Goal: Information Seeking & Learning: Learn about a topic

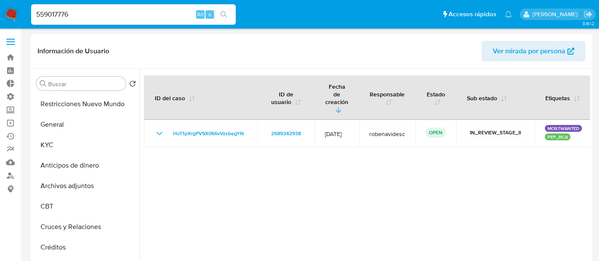
select select "10"
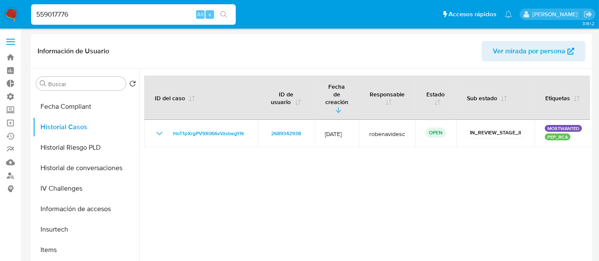
type input "559017776"
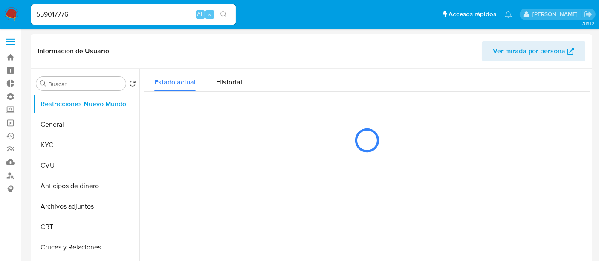
select select "10"
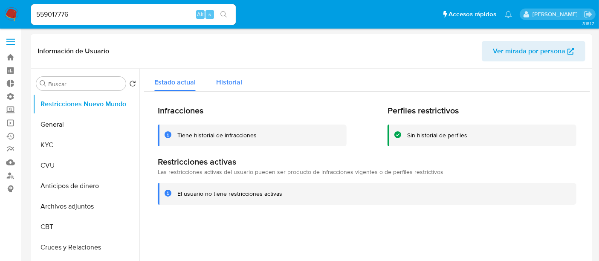
click at [224, 83] on span "Historial" at bounding box center [229, 82] width 26 height 10
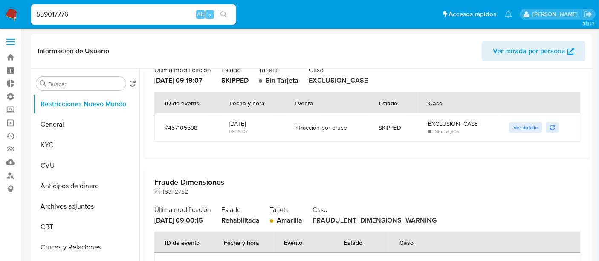
scroll to position [47, 0]
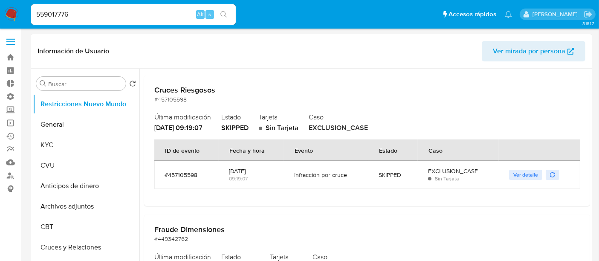
drag, startPoint x: 299, startPoint y: 174, endPoint x: 351, endPoint y: 171, distance: 51.2
click at [351, 171] on div "Infracción por cruce" at bounding box center [326, 175] width 64 height 8
drag, startPoint x: 386, startPoint y: 173, endPoint x: 448, endPoint y: 170, distance: 62.7
click at [448, 170] on tr "#457105598 18/09/2025 09:19:07 Infracción por cruce SKIPPED EXCLUSION_CASE Sin …" at bounding box center [367, 175] width 426 height 28
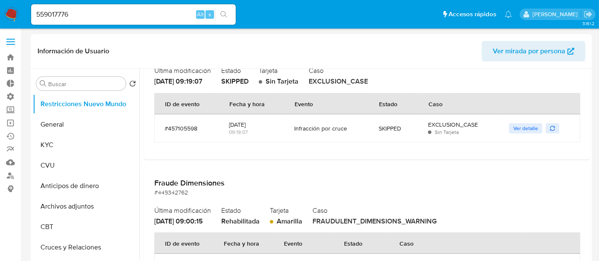
scroll to position [95, 0]
drag, startPoint x: 229, startPoint y: 124, endPoint x: 259, endPoint y: 122, distance: 30.7
click at [259, 122] on div "[DATE]" at bounding box center [251, 124] width 45 height 8
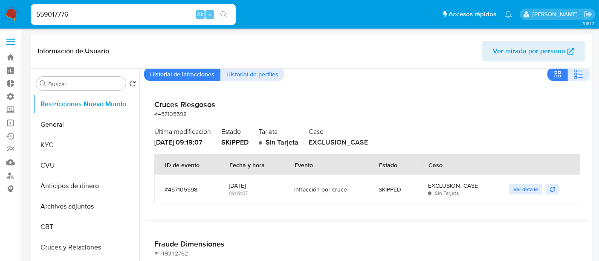
scroll to position [47, 0]
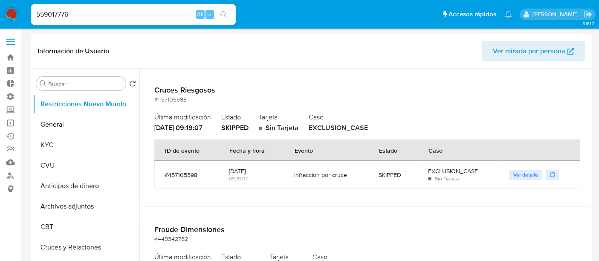
click at [527, 180] on td "Ver detalle" at bounding box center [538, 175] width 81 height 28
click at [527, 173] on span "Ver detalle" at bounding box center [525, 174] width 25 height 9
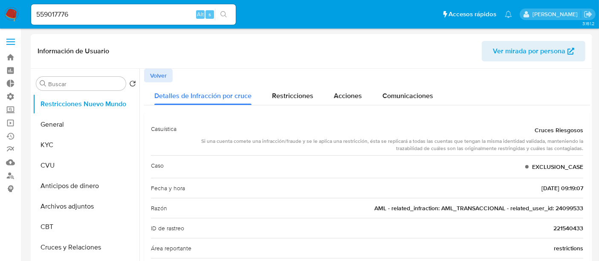
drag, startPoint x: 476, startPoint y: 211, endPoint x: 507, endPoint y: 206, distance: 31.5
click at [507, 206] on div "Razón AML - related_infraction: AML_TRANSACCIONAL - related_user_id: 24099533" at bounding box center [367, 208] width 432 height 20
click at [507, 206] on span "AML - related_infraction: AML_TRANSACCIONAL - related_user_id: 24099533" at bounding box center [478, 208] width 209 height 9
click at [155, 80] on span "Volver" at bounding box center [158, 75] width 17 height 12
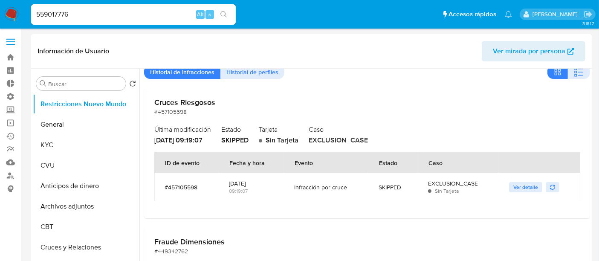
scroll to position [47, 0]
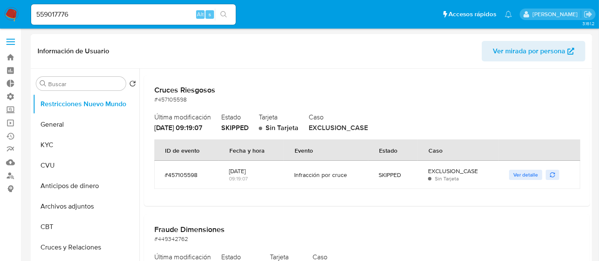
drag, startPoint x: 230, startPoint y: 169, endPoint x: 279, endPoint y: 163, distance: 49.4
click at [279, 163] on td "18/09/2025 09:19:07" at bounding box center [251, 175] width 65 height 28
click at [272, 167] on td "18/09/2025 09:19:07" at bounding box center [251, 175] width 65 height 28
click at [158, 123] on span "18/09/2025 - 09:19:07" at bounding box center [178, 128] width 48 height 10
drag, startPoint x: 154, startPoint y: 124, endPoint x: 180, endPoint y: 124, distance: 25.6
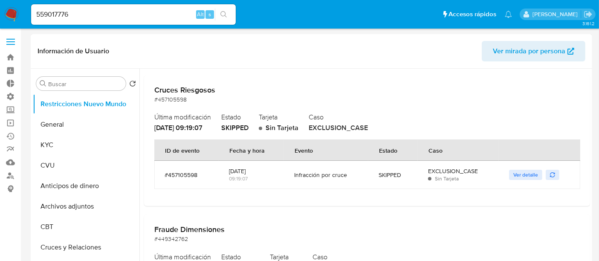
click at [180, 124] on span "18/09/2025 - 09:19:07" at bounding box center [178, 128] width 48 height 10
click at [67, 128] on button "General" at bounding box center [83, 124] width 100 height 20
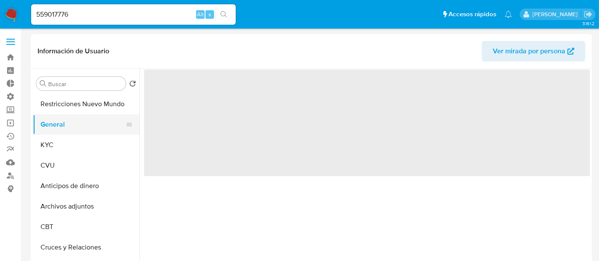
scroll to position [0, 0]
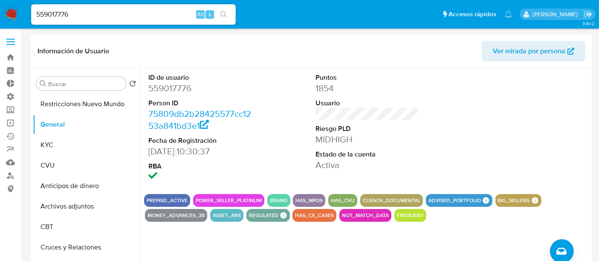
drag, startPoint x: 148, startPoint y: 152, endPoint x: 210, endPoint y: 151, distance: 62.2
click at [224, 152] on dd "03/05/2020 10:30:37" at bounding box center [199, 151] width 103 height 12
click at [51, 105] on button "Restricciones Nuevo Mundo" at bounding box center [83, 104] width 100 height 20
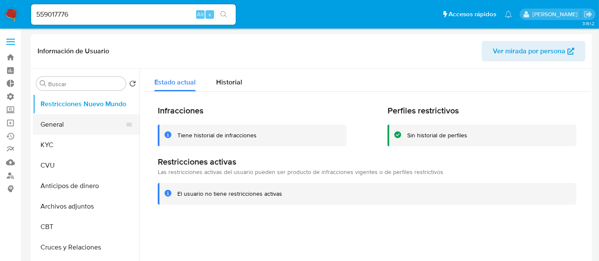
click at [79, 128] on button "General" at bounding box center [83, 124] width 100 height 20
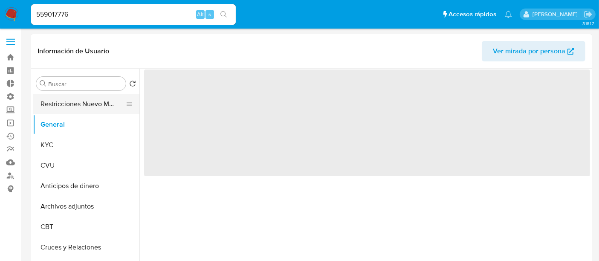
click at [79, 109] on button "Restricciones Nuevo Mundo" at bounding box center [83, 104] width 100 height 20
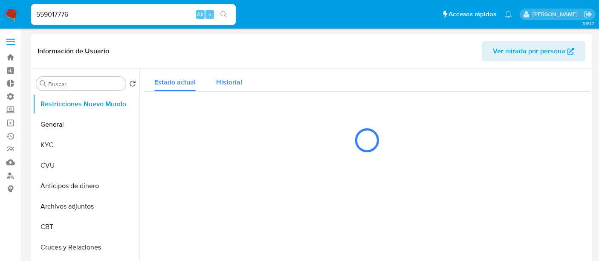
click at [217, 81] on span "Historial" at bounding box center [229, 82] width 26 height 10
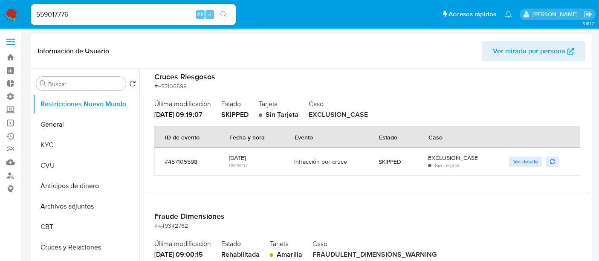
scroll to position [47, 0]
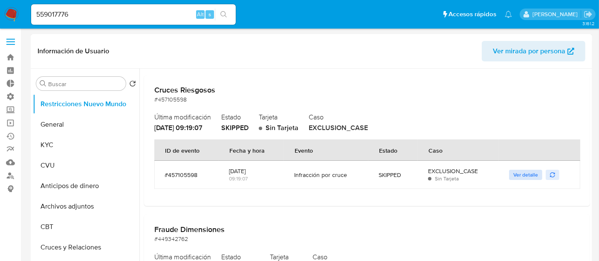
click at [513, 173] on span "Ver detalle" at bounding box center [525, 174] width 25 height 9
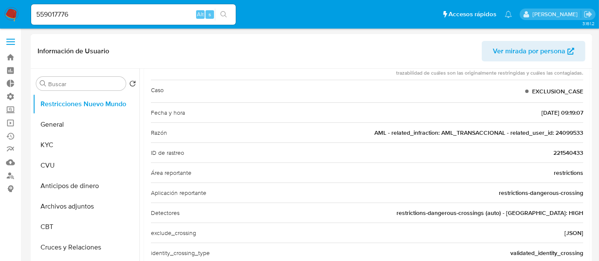
scroll to position [95, 0]
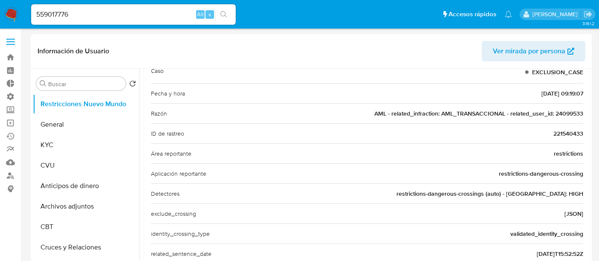
drag, startPoint x: 440, startPoint y: 192, endPoint x: 492, endPoint y: 196, distance: 51.3
click at [492, 196] on span "restrictions-dangerous-crossings (auto) - [GEOGRAPHIC_DATA]: HIGH" at bounding box center [489, 193] width 187 height 9
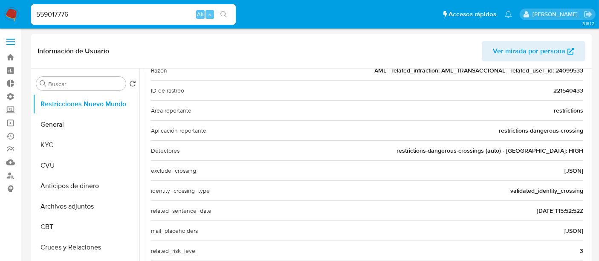
scroll to position [189, 0]
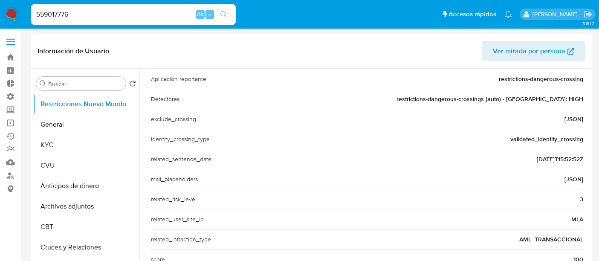
drag, startPoint x: 514, startPoint y: 144, endPoint x: 560, endPoint y: 138, distance: 46.3
click at [560, 138] on div "identity_crossing_type validated_identity_crossing" at bounding box center [367, 139] width 432 height 20
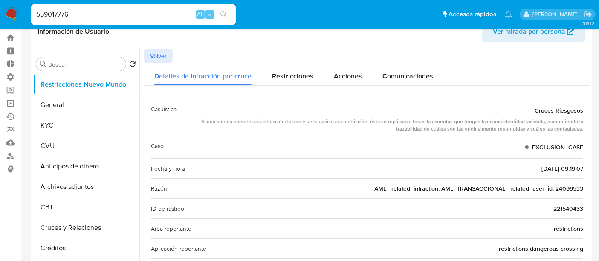
scroll to position [0, 0]
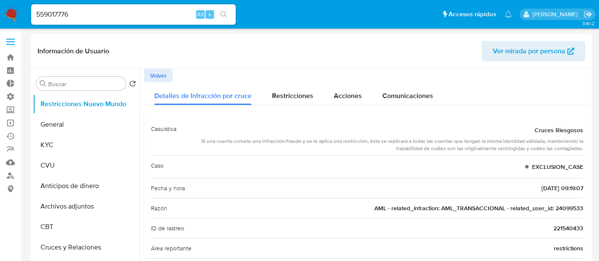
click at [151, 75] on span "Volver" at bounding box center [158, 75] width 17 height 12
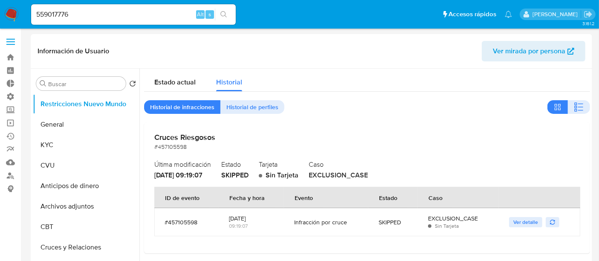
click at [68, 10] on input "559017776" at bounding box center [133, 14] width 204 height 11
paste input "1740183777"
type input "1740183777"
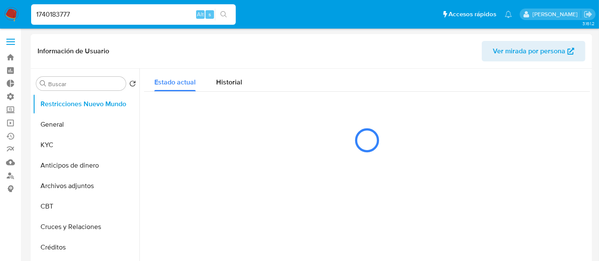
select select "10"
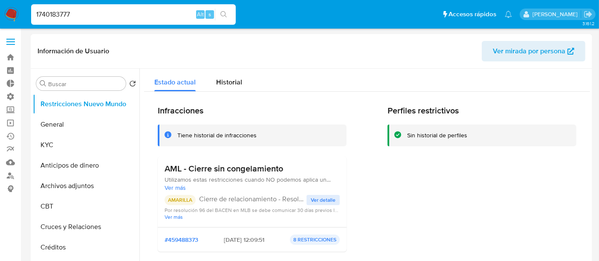
scroll to position [47, 0]
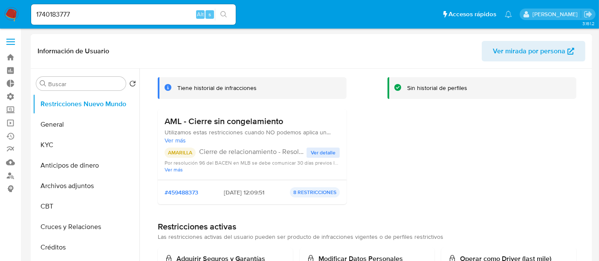
drag, startPoint x: 205, startPoint y: 186, endPoint x: 243, endPoint y: 189, distance: 38.4
click at [243, 189] on div "#459488373 02/10/2025 - 12:09:51 8 RESTRICCIONES" at bounding box center [251, 192] width 175 height 10
click at [244, 209] on div "Infracciones Tiene historial de infracciones AML - Cierre sin congelamiento Uti…" at bounding box center [252, 134] width 189 height 153
click at [52, 153] on button "KYC" at bounding box center [83, 145] width 100 height 20
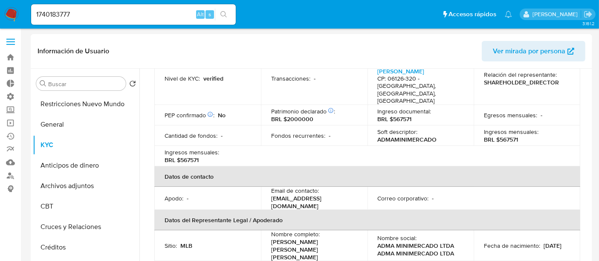
scroll to position [0, 0]
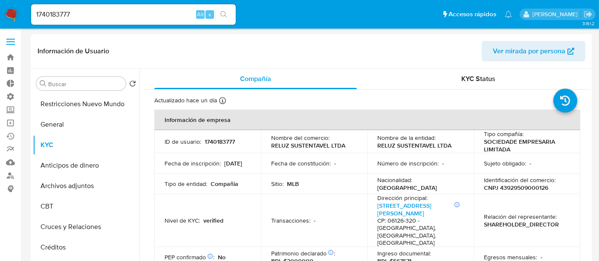
click at [126, 124] on icon at bounding box center [129, 124] width 7 height 7
click at [75, 106] on button "Restricciones Nuevo Mundo" at bounding box center [83, 104] width 100 height 20
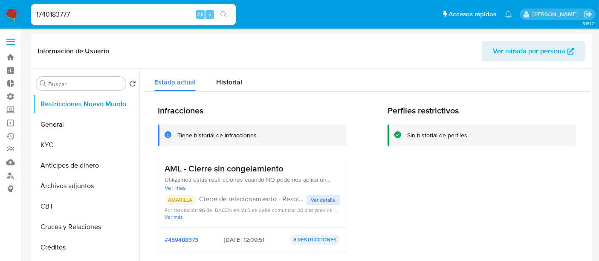
click at [245, 166] on div "AML - Cierre sin congelamiento Utilizamos estas restricciones cuando NO podemos…" at bounding box center [252, 191] width 189 height 71
click at [245, 166] on h3 "AML - Cierre sin congelamiento" at bounding box center [251, 168] width 175 height 11
click at [63, 147] on button "KYC" at bounding box center [83, 145] width 100 height 20
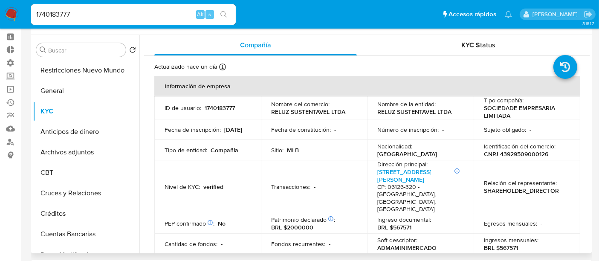
scroll to position [47, 0]
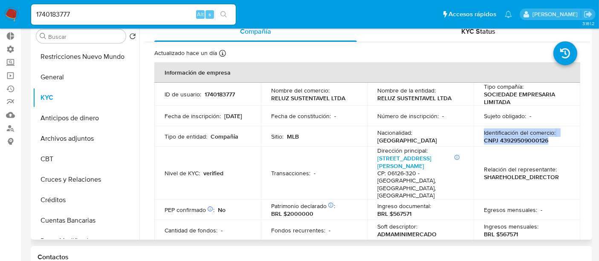
drag, startPoint x: 475, startPoint y: 130, endPoint x: 557, endPoint y: 144, distance: 83.5
click at [557, 144] on td "Identificación del comercio : CNPJ 43929509000126" at bounding box center [526, 136] width 107 height 20
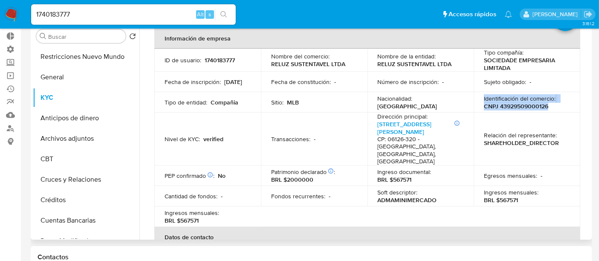
scroll to position [0, 0]
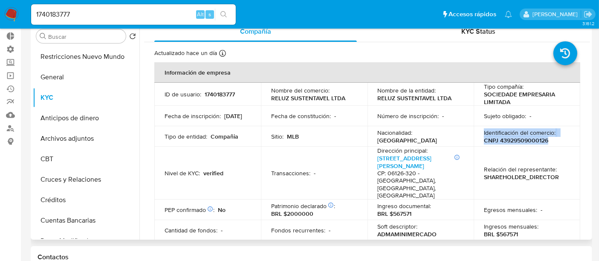
click at [543, 141] on p "CNPJ 43929509000126" at bounding box center [516, 140] width 64 height 8
click at [107, 18] on input "1740183777" at bounding box center [133, 14] width 204 height 11
click at [106, 18] on input "1740183777" at bounding box center [133, 14] width 204 height 11
paste input "85624669"
type input "85624669"
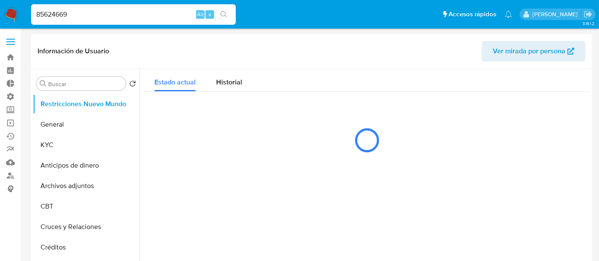
select select "10"
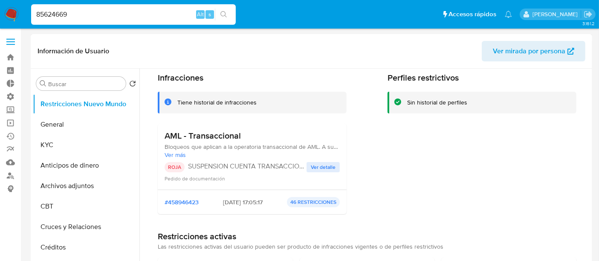
scroll to position [47, 0]
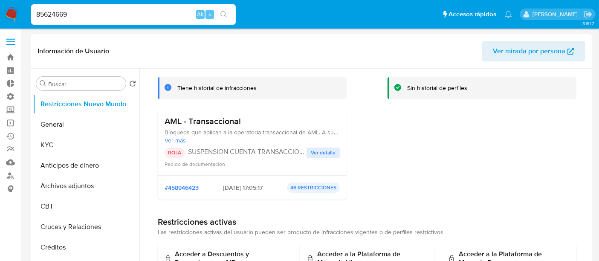
click at [398, 179] on div "Perfiles restrictivos Sin historial de perfiles" at bounding box center [481, 132] width 189 height 148
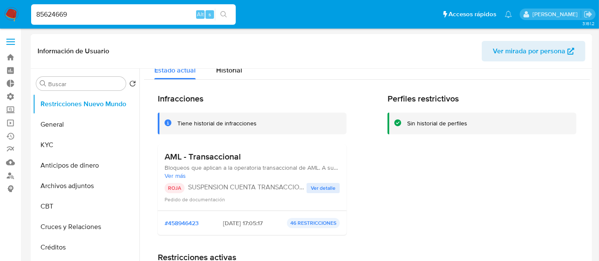
scroll to position [0, 0]
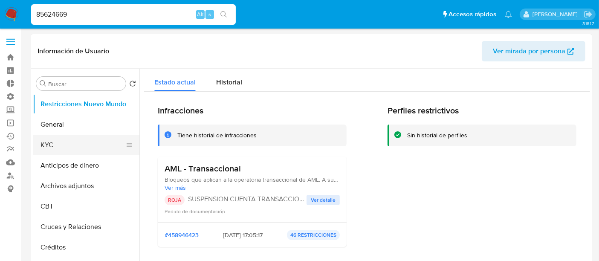
click at [64, 145] on button "KYC" at bounding box center [83, 145] width 100 height 20
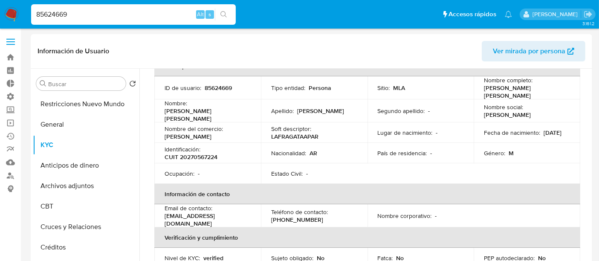
scroll to position [47, 0]
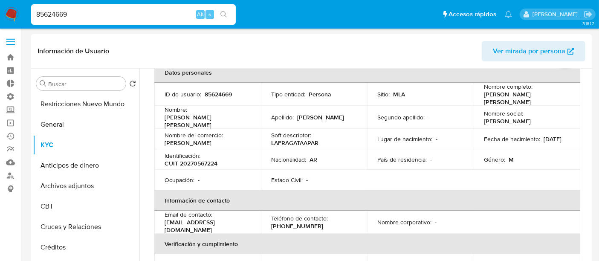
drag, startPoint x: 214, startPoint y: 160, endPoint x: 198, endPoint y: 163, distance: 16.4
click at [198, 163] on td "Identificación : CUIT 20270567224" at bounding box center [207, 159] width 107 height 20
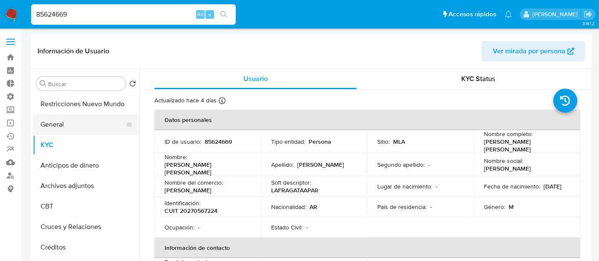
click at [78, 124] on button "General" at bounding box center [83, 124] width 100 height 20
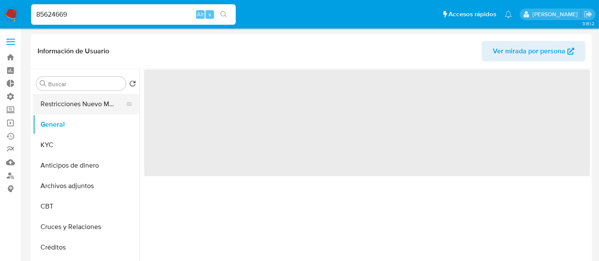
click at [75, 106] on button "Restricciones Nuevo Mundo" at bounding box center [83, 104] width 100 height 20
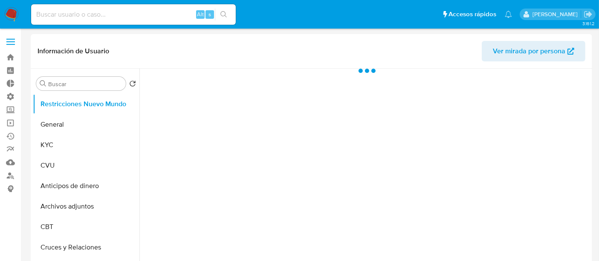
click at [78, 19] on input at bounding box center [133, 14] width 204 height 11
paste input "49713626"
type input "49713626"
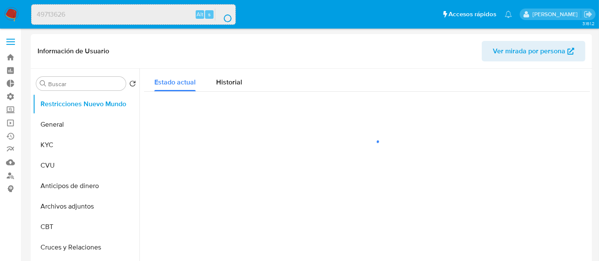
select select "10"
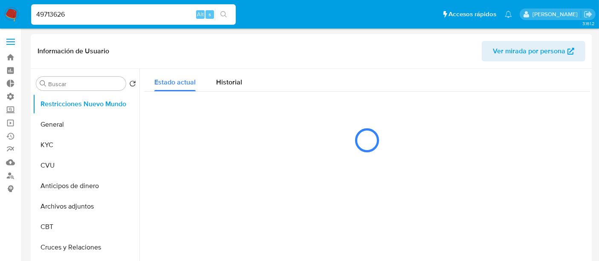
select select "10"
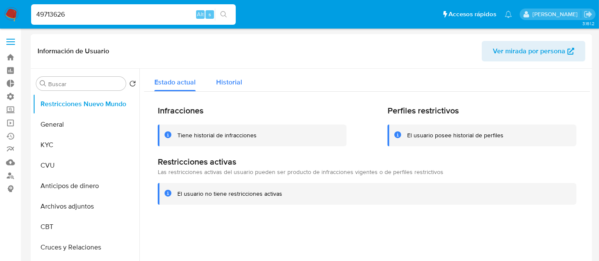
click at [231, 84] on span "Historial" at bounding box center [229, 82] width 26 height 10
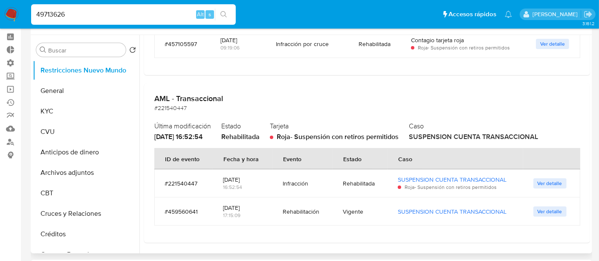
scroll to position [47, 0]
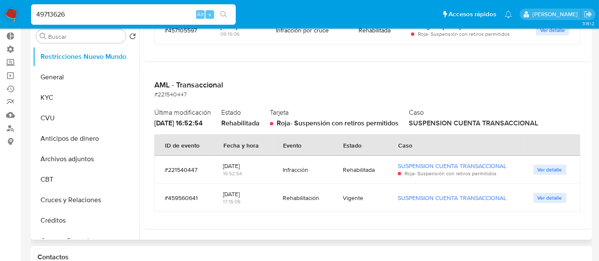
drag, startPoint x: 282, startPoint y: 169, endPoint x: 302, endPoint y: 167, distance: 21.0
click at [302, 167] on div "Infracción" at bounding box center [302, 170] width 40 height 8
click at [304, 170] on div "Infracción" at bounding box center [302, 170] width 40 height 8
drag, startPoint x: 217, startPoint y: 165, endPoint x: 256, endPoint y: 166, distance: 39.2
click at [256, 166] on td "[DATE] 16:52:54" at bounding box center [243, 169] width 60 height 28
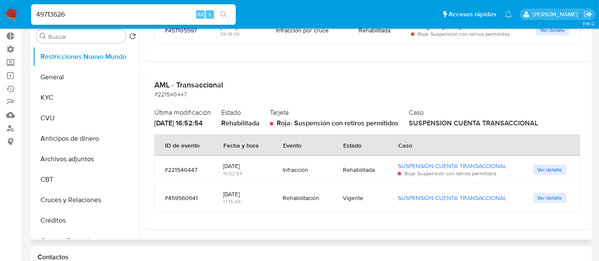
click at [260, 200] on td "[DATE] 17:15:09" at bounding box center [243, 198] width 60 height 28
drag, startPoint x: 213, startPoint y: 165, endPoint x: 253, endPoint y: 165, distance: 39.6
click at [253, 165] on td "[DATE] 16:52:54" at bounding box center [243, 169] width 60 height 28
drag, startPoint x: 252, startPoint y: 192, endPoint x: 257, endPoint y: 192, distance: 5.5
click at [257, 192] on td "[DATE] 17:15:09" at bounding box center [243, 198] width 60 height 28
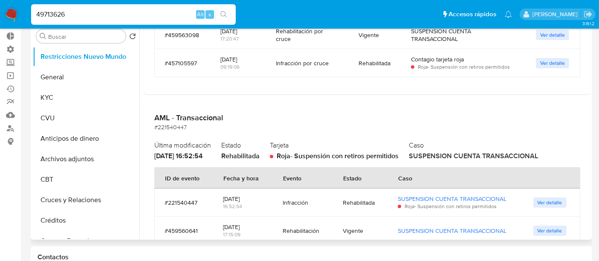
scroll to position [133, 0]
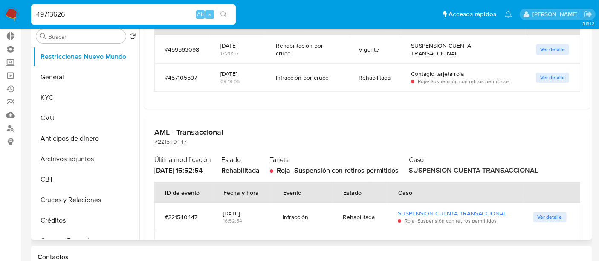
drag, startPoint x: 236, startPoint y: 72, endPoint x: 299, endPoint y: 69, distance: 63.1
click at [297, 69] on tr "#457105597 [DATE] 09:19:06 Infracción por cruce Rehabilitada Contagio tarjeta r…" at bounding box center [367, 77] width 426 height 28
drag, startPoint x: 309, startPoint y: 74, endPoint x: 336, endPoint y: 75, distance: 27.3
click at [336, 75] on td "Infracción por cruce" at bounding box center [306, 77] width 83 height 28
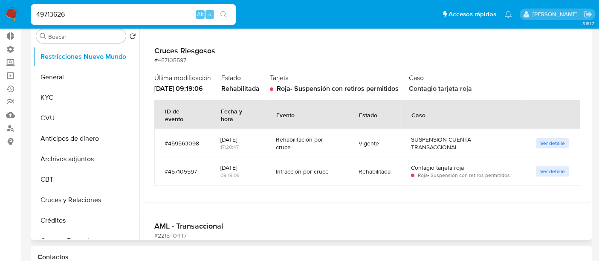
scroll to position [38, 0]
drag, startPoint x: 219, startPoint y: 139, endPoint x: 263, endPoint y: 138, distance: 43.9
click at [263, 138] on td "[DATE] 17:20:47" at bounding box center [237, 144] width 55 height 28
drag, startPoint x: 216, startPoint y: 167, endPoint x: 260, endPoint y: 163, distance: 44.0
click at [260, 163] on td "[DATE] 09:19:06" at bounding box center [237, 172] width 55 height 28
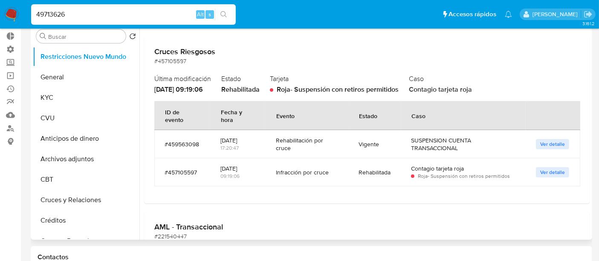
click at [260, 163] on td "[DATE] 09:19:06" at bounding box center [237, 172] width 55 height 28
click at [458, 197] on div "Cruces Riesgosos #457105597 Última modificación [DATE] 09:19:06 Estado Rehabili…" at bounding box center [367, 120] width 446 height 167
drag, startPoint x: 478, startPoint y: 166, endPoint x: 492, endPoint y: 166, distance: 14.1
click at [492, 166] on div "Contagio tarjeta roja" at bounding box center [463, 168] width 104 height 8
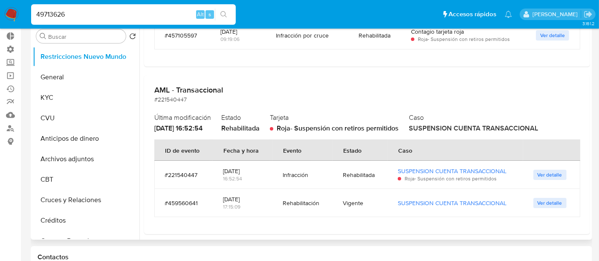
scroll to position [180, 0]
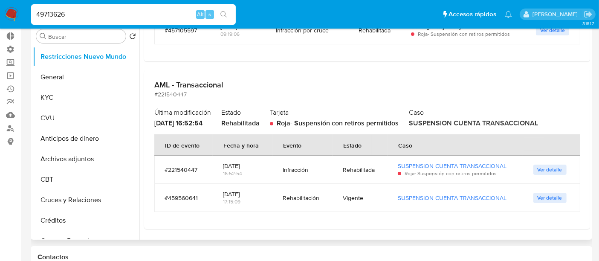
click at [268, 206] on td "[DATE] 17:15:09" at bounding box center [243, 198] width 60 height 28
drag, startPoint x: 225, startPoint y: 165, endPoint x: 253, endPoint y: 163, distance: 27.8
click at [253, 163] on td "[DATE] 16:52:54" at bounding box center [243, 169] width 60 height 28
click at [253, 163] on div "[DATE]" at bounding box center [242, 166] width 39 height 8
drag, startPoint x: 275, startPoint y: 171, endPoint x: 367, endPoint y: 165, distance: 92.2
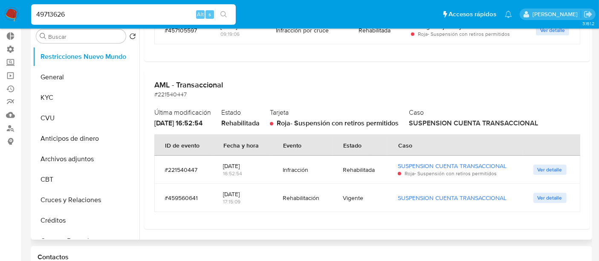
click at [367, 165] on tr "#221540447 [DATE] 16:52:54 Infracción Rehabilitada SUSPENSION CUENTA TRANSACCIO…" at bounding box center [367, 169] width 426 height 28
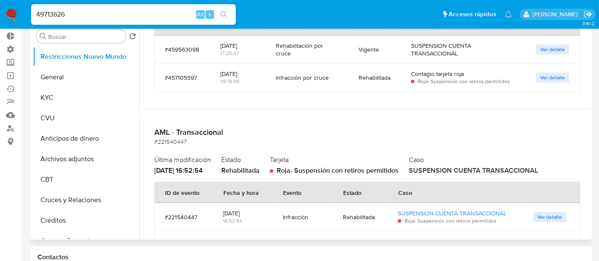
scroll to position [86, 0]
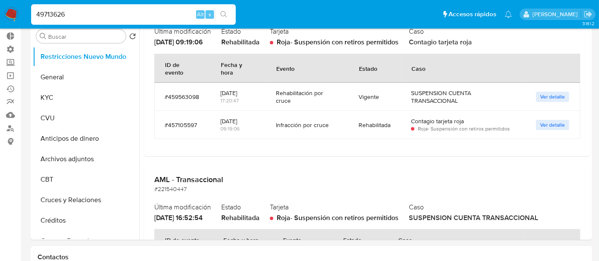
click at [72, 13] on input "49713626" at bounding box center [133, 14] width 204 height 11
paste input "1750431365"
click at [72, 13] on input "497136261750431365" at bounding box center [133, 14] width 204 height 11
paste input
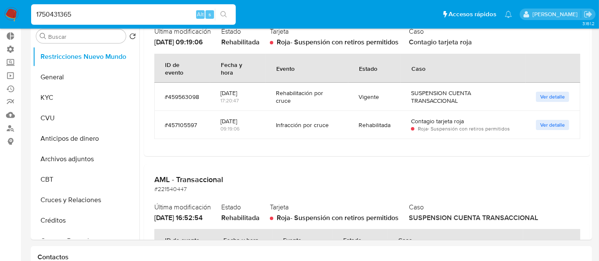
type input "1750431365"
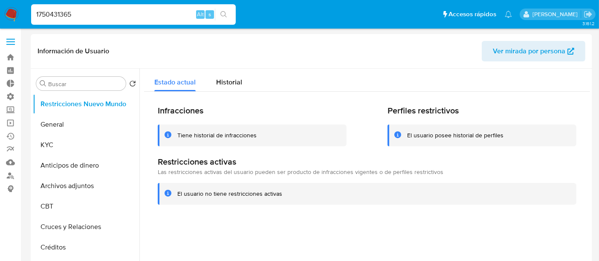
select select "10"
click at [237, 86] on span "Historial" at bounding box center [229, 82] width 26 height 10
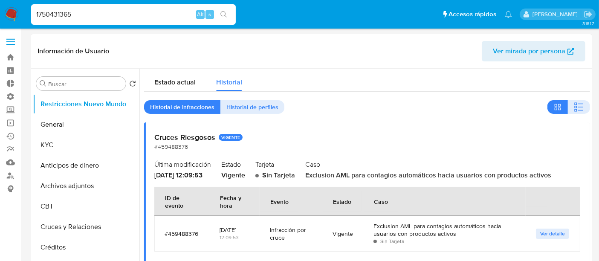
scroll to position [47, 0]
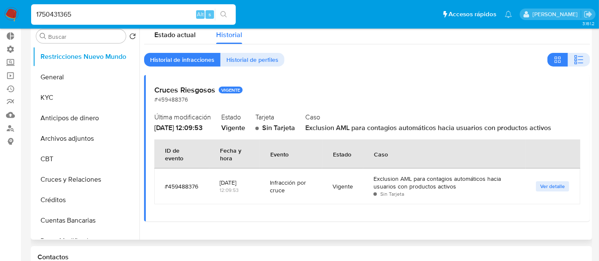
drag, startPoint x: 372, startPoint y: 181, endPoint x: 470, endPoint y: 187, distance: 97.7
click at [470, 187] on td "Exclusion AML para contagios automáticos hacia usuarios con productos activos S…" at bounding box center [444, 186] width 162 height 36
click at [470, 187] on div "Exclusion AML para contagios automáticos hacia usuarios con productos activos" at bounding box center [444, 182] width 142 height 15
drag, startPoint x: 385, startPoint y: 127, endPoint x: 462, endPoint y: 127, distance: 77.1
click at [462, 127] on span "Exclusion AML para contagios automáticos hacia usuarios con productos activos" at bounding box center [428, 128] width 246 height 10
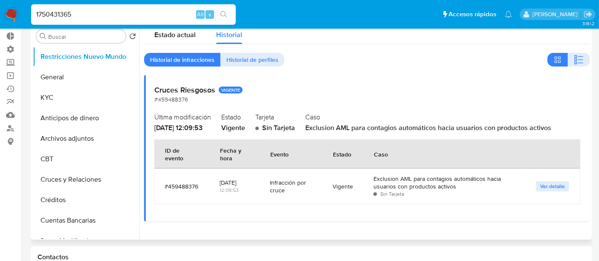
click at [459, 121] on h2 "Caso" at bounding box center [442, 116] width 274 height 13
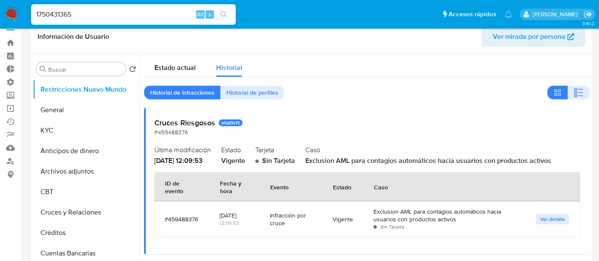
scroll to position [0, 0]
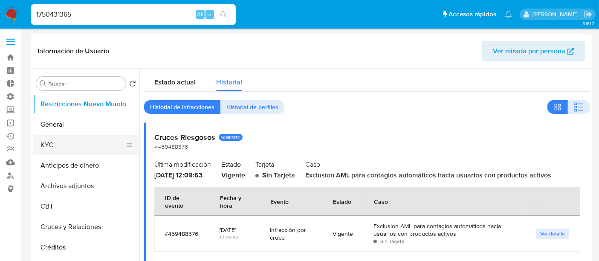
click at [75, 137] on button "KYC" at bounding box center [83, 145] width 100 height 20
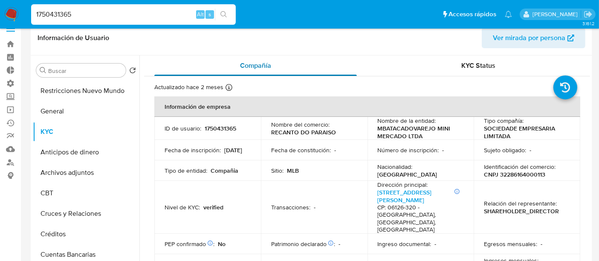
scroll to position [47, 0]
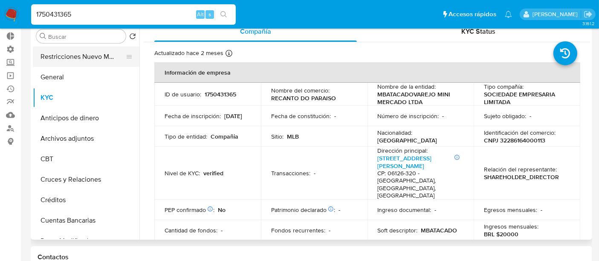
click at [47, 58] on button "Restricciones Nuevo Mundo" at bounding box center [83, 56] width 100 height 20
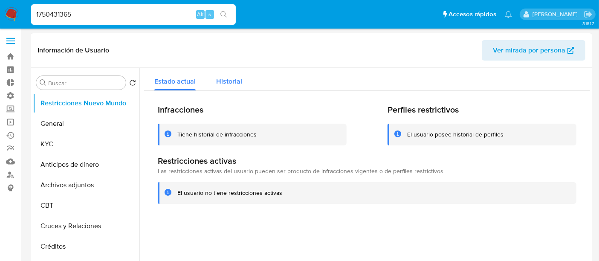
scroll to position [0, 0]
click at [231, 84] on span "Historial" at bounding box center [229, 82] width 26 height 10
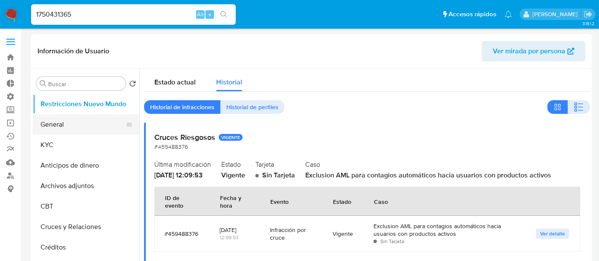
click at [74, 133] on button "General" at bounding box center [83, 124] width 100 height 20
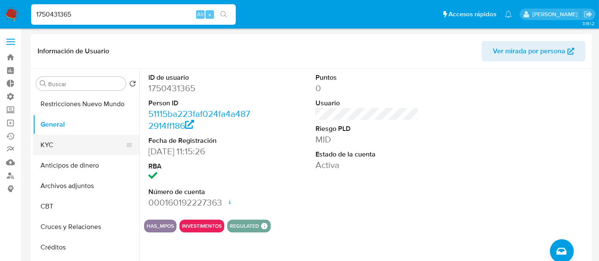
click at [74, 135] on button "KYC" at bounding box center [83, 145] width 100 height 20
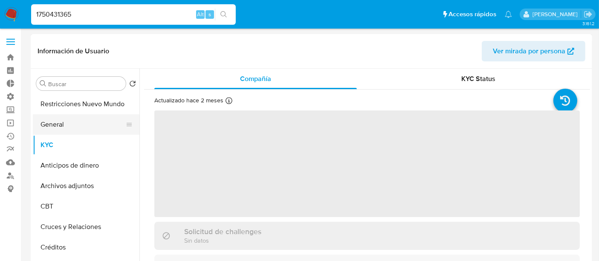
click at [60, 124] on button "General" at bounding box center [83, 124] width 100 height 20
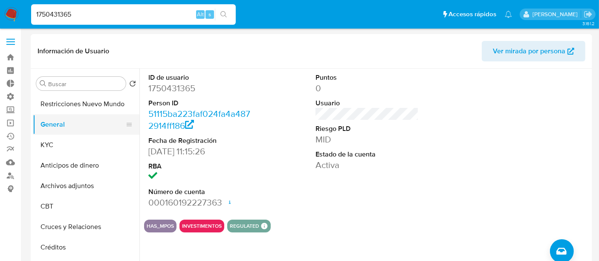
click at [61, 124] on button "General" at bounding box center [83, 124] width 100 height 20
click at [60, 132] on button "General" at bounding box center [83, 124] width 100 height 20
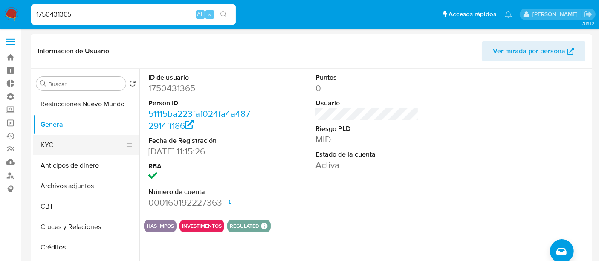
click at [60, 141] on button "KYC" at bounding box center [83, 145] width 100 height 20
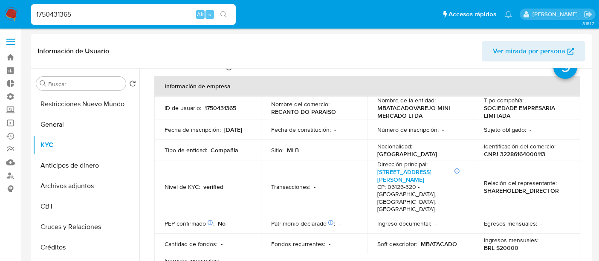
scroll to position [47, 0]
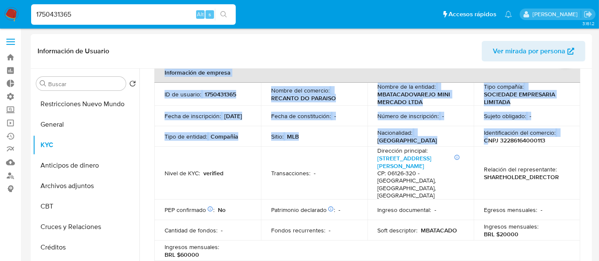
drag, startPoint x: 484, startPoint y: 139, endPoint x: 583, endPoint y: 139, distance: 99.3
click at [556, 140] on div "Identificación del comercio : CNPJ 32286164000113" at bounding box center [527, 136] width 86 height 15
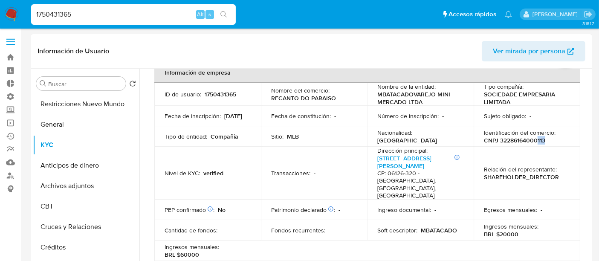
drag, startPoint x: 556, startPoint y: 140, endPoint x: 534, endPoint y: 140, distance: 21.3
click at [534, 140] on div "Identificación del comercio : CNPJ 32286164000113" at bounding box center [527, 136] width 86 height 15
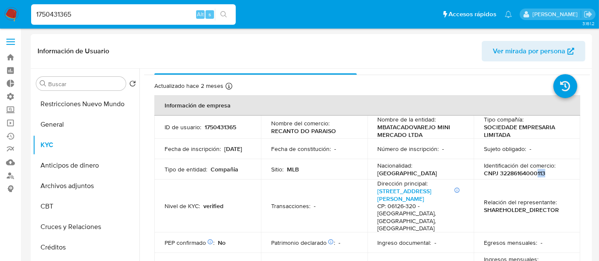
scroll to position [0, 0]
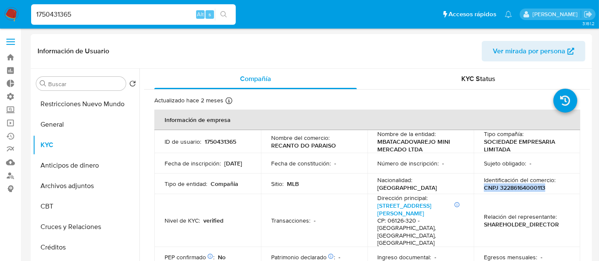
drag, startPoint x: 482, startPoint y: 184, endPoint x: 548, endPoint y: 187, distance: 65.7
click at [548, 187] on div "Identificación del comercio : CNPJ 32286164000113" at bounding box center [527, 183] width 86 height 15
click at [83, 109] on button "Restricciones Nuevo Mundo" at bounding box center [83, 104] width 100 height 20
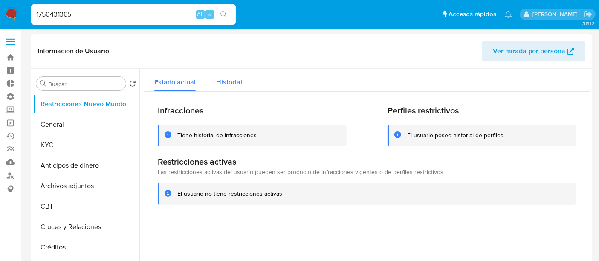
click at [232, 87] on div "Historial" at bounding box center [229, 80] width 26 height 23
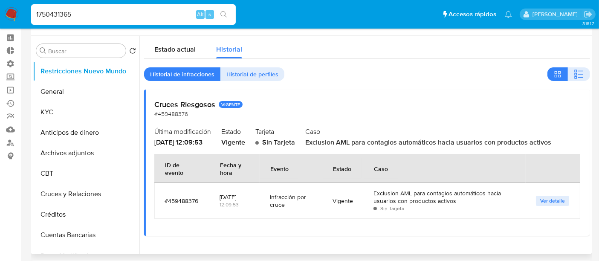
scroll to position [47, 0]
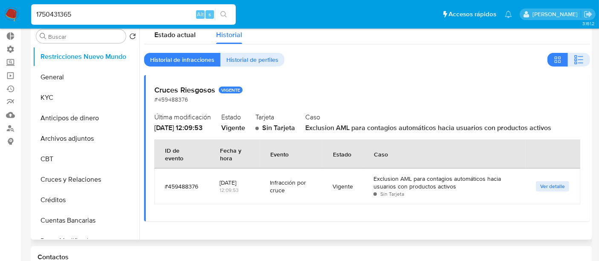
drag, startPoint x: 315, startPoint y: 127, endPoint x: 558, endPoint y: 127, distance: 243.7
click at [558, 127] on div "Caso Exclusion AML para contagios automáticos hacia usuarios con productos acti…" at bounding box center [442, 121] width 274 height 22
drag, startPoint x: 558, startPoint y: 127, endPoint x: 315, endPoint y: 130, distance: 243.3
click at [315, 130] on div "Caso Exclusion AML para contagios automáticos hacia usuarios con productos acti…" at bounding box center [442, 121] width 274 height 22
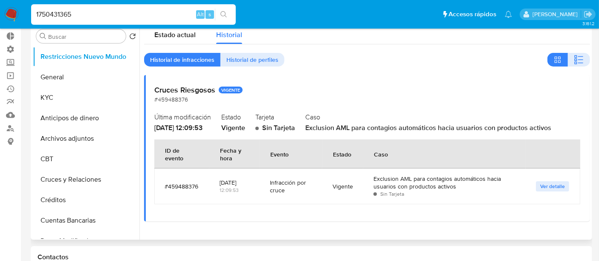
click at [317, 125] on span "Exclusion AML para contagios automáticos hacia usuarios con productos activos" at bounding box center [428, 128] width 246 height 10
drag, startPoint x: 315, startPoint y: 130, endPoint x: 562, endPoint y: 127, distance: 247.5
click at [562, 127] on div "Caso Exclusion AML para contagios automáticos hacia usuarios con productos acti…" at bounding box center [442, 121] width 274 height 22
drag, startPoint x: 422, startPoint y: 130, endPoint x: 524, endPoint y: 129, distance: 102.7
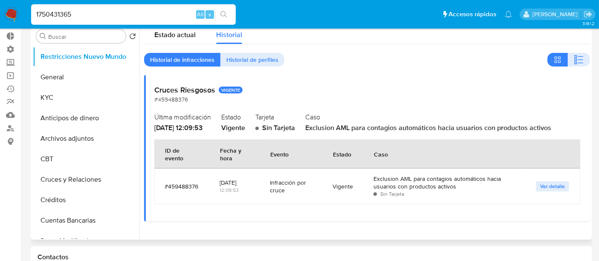
click at [524, 129] on span "Exclusion AML para contagios automáticos hacia usuarios con productos activos" at bounding box center [428, 128] width 246 height 10
drag, startPoint x: 319, startPoint y: 129, endPoint x: 484, endPoint y: 139, distance: 166.0
click at [484, 139] on div "Cruces Riesgosos VIGENTE #459488376 Última modificación [DATE] 12:09:53 Estado …" at bounding box center [367, 148] width 446 height 146
click at [446, 105] on div "Cruces Riesgosos VIGENTE #459488376 Última modificación [DATE] 12:09:53 Estado …" at bounding box center [367, 148] width 446 height 146
drag, startPoint x: 319, startPoint y: 128, endPoint x: 417, endPoint y: 127, distance: 98.4
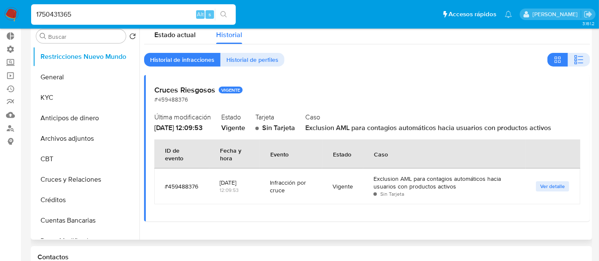
click at [417, 127] on span "Exclusion AML para contagios automáticos hacia usuarios con productos activos" at bounding box center [428, 128] width 246 height 10
click at [42, 14] on input "1750431365" at bounding box center [133, 14] width 204 height 11
paste input "362600967"
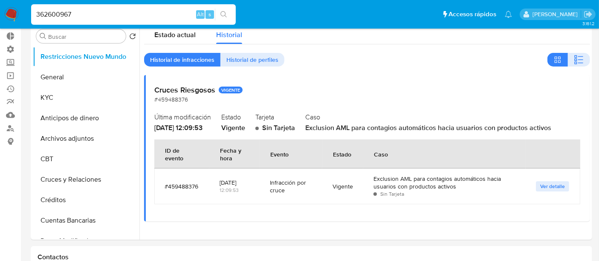
type input "362600967"
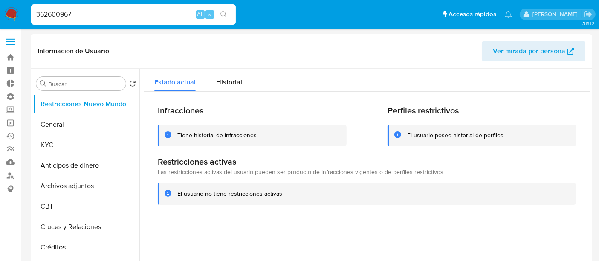
select select "10"
click at [225, 75] on div "Historial" at bounding box center [229, 80] width 26 height 23
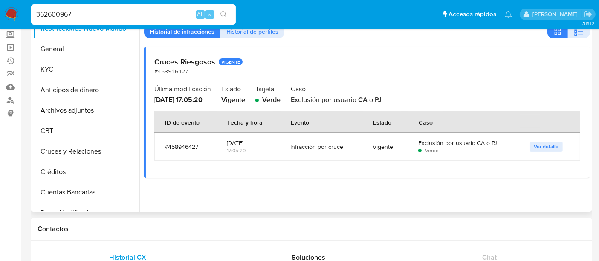
scroll to position [47, 0]
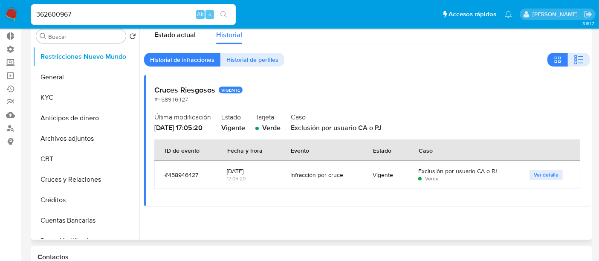
drag, startPoint x: 291, startPoint y: 128, endPoint x: 308, endPoint y: 130, distance: 17.2
click at [308, 130] on div "Cruces Riesgosos VIGENTE #458946427 Última modificación [DATE] 17:05:20 Estado …" at bounding box center [367, 140] width 446 height 131
click at [308, 130] on span "Exclusión por usuario CA o PJ" at bounding box center [336, 128] width 91 height 10
drag, startPoint x: 308, startPoint y: 130, endPoint x: 408, endPoint y: 133, distance: 100.6
click at [408, 133] on div "Cruces Riesgosos VIGENTE #458946427 Última modificación [DATE] 17:05:20 Estado …" at bounding box center [367, 140] width 446 height 131
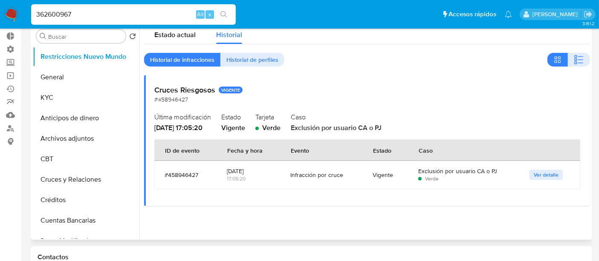
click at [401, 125] on div "Caso Exclusión por usuario CA o PJ" at bounding box center [435, 121] width 289 height 22
drag, startPoint x: 369, startPoint y: 128, endPoint x: 403, endPoint y: 131, distance: 33.8
click at [403, 131] on div "Caso Exclusión por usuario CA o PJ" at bounding box center [435, 121] width 289 height 22
click at [461, 126] on div "Caso Exclusión por usuario CA o PJ" at bounding box center [435, 121] width 289 height 22
click at [46, 76] on button "General" at bounding box center [83, 77] width 100 height 20
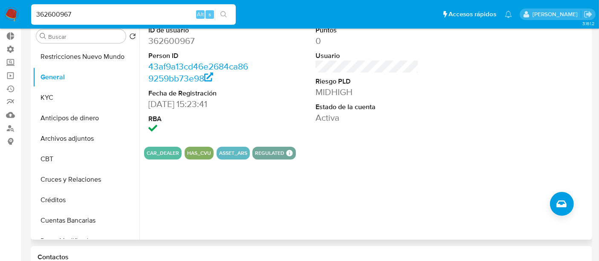
drag, startPoint x: 314, startPoint y: 165, endPoint x: 157, endPoint y: 172, distance: 157.3
click at [148, 159] on div "ID de usuario 362600967 Person ID 43af9a13cd46e2684ca869259bb73e98 Fecha de Reg…" at bounding box center [364, 130] width 450 height 218
click at [162, 181] on div "ID de usuario 362600967 Person ID 43af9a13cd46e2684ca869259bb73e98 Fecha de Reg…" at bounding box center [364, 130] width 450 height 218
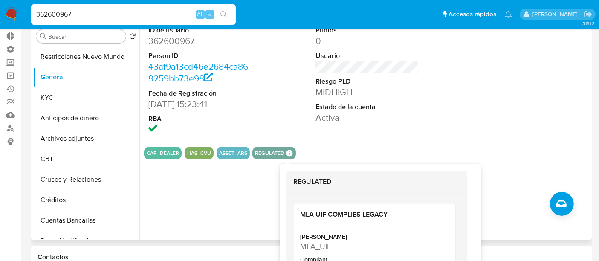
drag, startPoint x: 148, startPoint y: 154, endPoint x: 341, endPoint y: 161, distance: 192.7
click at [341, 161] on div "ID de usuario 362600967 Person ID 43af9a13cd46e2684ca869259bb73e98 Fecha de Reg…" at bounding box center [364, 130] width 450 height 218
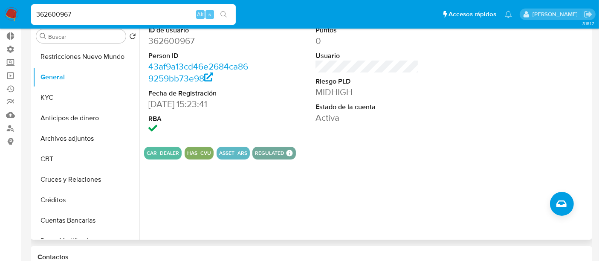
click at [341, 161] on div "ID de usuario 362600967 Person ID 43af9a13cd46e2684ca869259bb73e98 Fecha de Reg…" at bounding box center [364, 130] width 450 height 218
click at [50, 102] on button "KYC" at bounding box center [83, 97] width 100 height 20
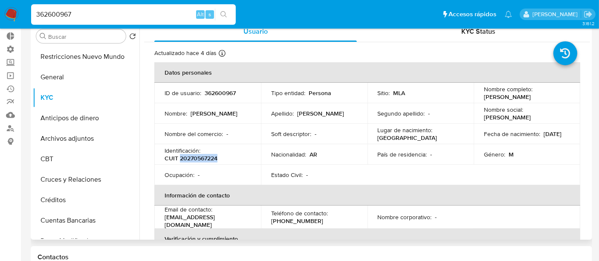
drag, startPoint x: 180, startPoint y: 157, endPoint x: 227, endPoint y: 157, distance: 47.7
click at [227, 157] on div "Identificación : CUIT 20270567224" at bounding box center [207, 154] width 86 height 15
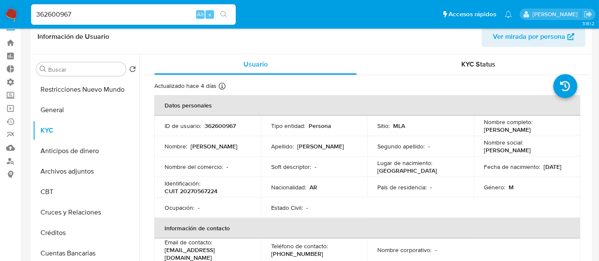
scroll to position [0, 0]
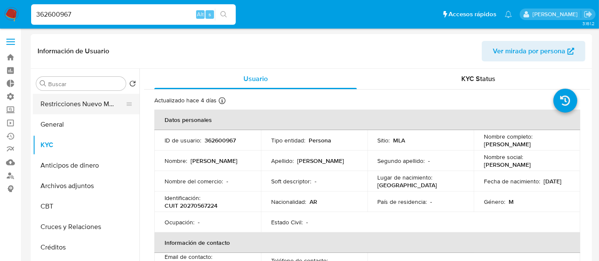
click at [86, 107] on button "Restricciones Nuevo Mundo" at bounding box center [83, 104] width 100 height 20
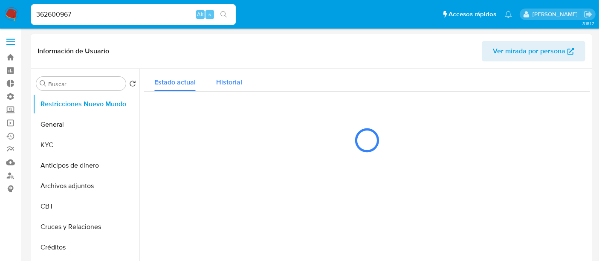
click at [239, 86] on span "Historial" at bounding box center [229, 82] width 26 height 10
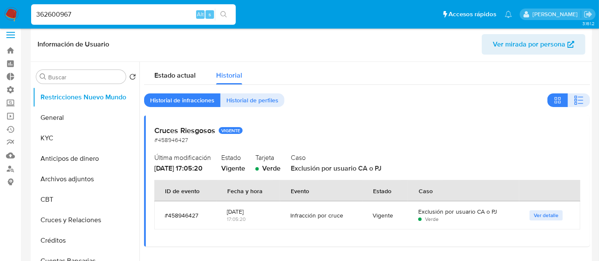
scroll to position [95, 0]
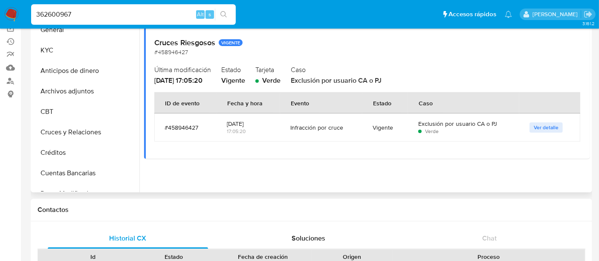
drag, startPoint x: 283, startPoint y: 129, endPoint x: 318, endPoint y: 126, distance: 35.1
click at [318, 126] on td "Infracción por cruce" at bounding box center [321, 127] width 82 height 28
click at [280, 83] on span "Verde" at bounding box center [271, 80] width 18 height 10
drag, startPoint x: 273, startPoint y: 78, endPoint x: 292, endPoint y: 79, distance: 18.4
click at [280, 79] on span "Verde" at bounding box center [271, 80] width 18 height 10
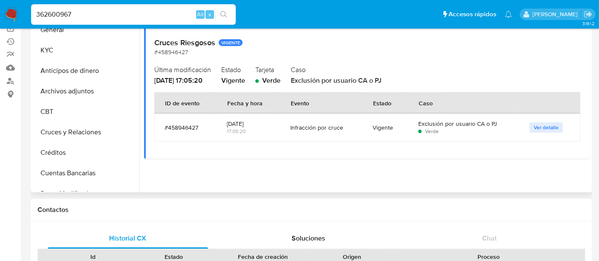
click at [280, 79] on span "Verde" at bounding box center [271, 80] width 18 height 10
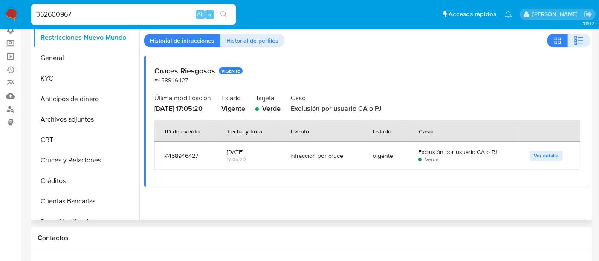
scroll to position [47, 0]
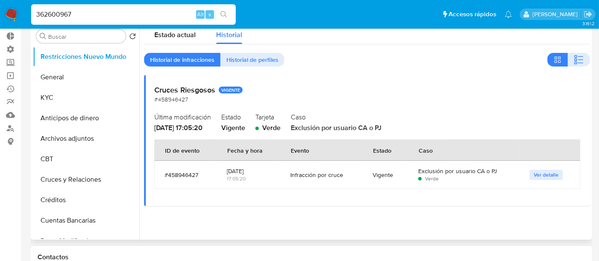
click at [529, 177] on button "Ver detalle" at bounding box center [545, 175] width 33 height 10
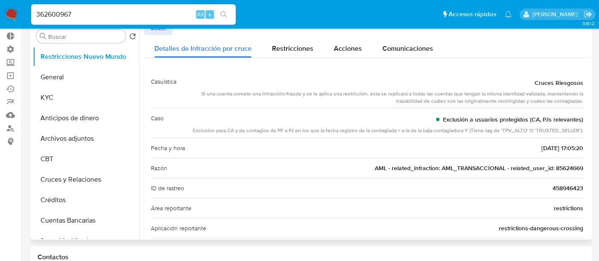
drag, startPoint x: 405, startPoint y: 167, endPoint x: 469, endPoint y: 161, distance: 64.6
click at [469, 161] on div "Razón AML - related_infraction: AML_TRANSACCIONAL - related_user_id: 85624669" at bounding box center [367, 168] width 432 height 20
drag, startPoint x: 211, startPoint y: 134, endPoint x: 577, endPoint y: 128, distance: 365.6
click at [577, 128] on div "Caso Exclusión a usuarios protegidos (CA, PJs relevantes) Exclusion para CA y d…" at bounding box center [367, 123] width 432 height 30
click at [410, 126] on div "Exclusión a usuarios protegidos (CA, PJs relevantes)" at bounding box center [388, 119] width 390 height 15
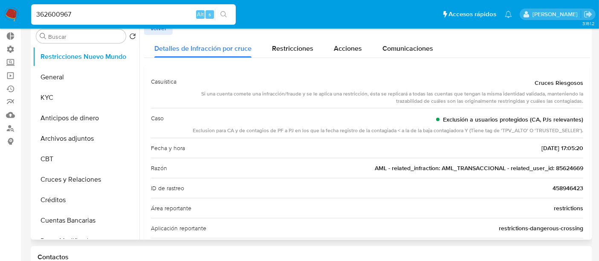
scroll to position [0, 0]
